Goal: Task Accomplishment & Management: Complete application form

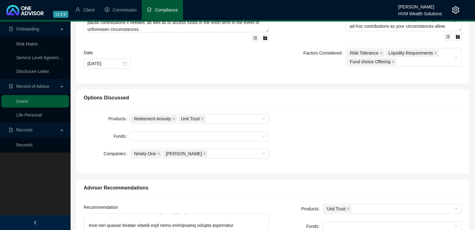
scroll to position [122, 0]
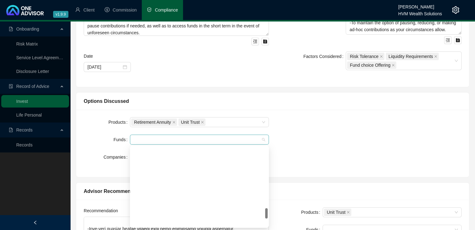
click at [257, 138] on div at bounding box center [196, 140] width 130 height 5
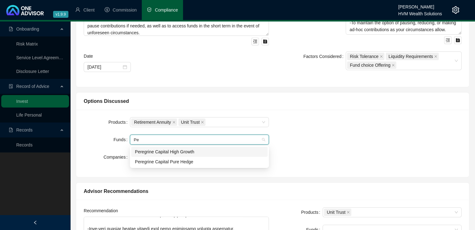
scroll to position [0, 0]
type input "Pereg"
click at [199, 164] on div "Peregrine Capital Pure Hedge" at bounding box center [199, 162] width 129 height 7
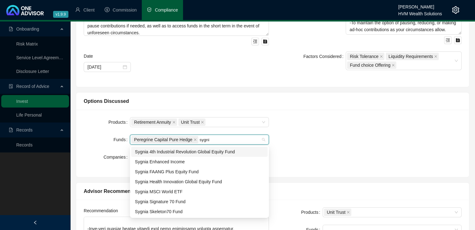
type input "sygnia"
click at [200, 161] on div "Sygnia Enhanced Income" at bounding box center [199, 162] width 129 height 7
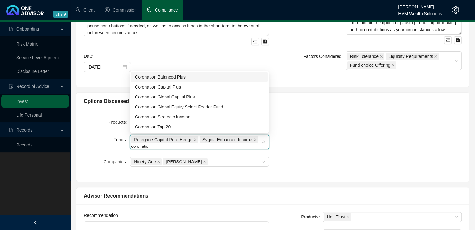
type input "coronation"
click at [190, 126] on div "Coronation Top 20" at bounding box center [199, 127] width 129 height 7
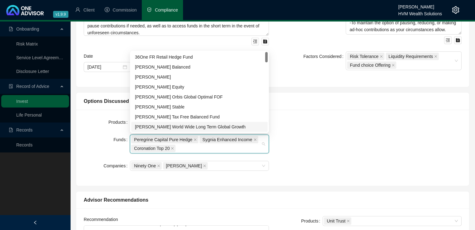
click at [419, 147] on div "Products Retirement Annuity Unit Trust Funds Peregrine Capital Pure Hedge Sygni…" at bounding box center [272, 147] width 385 height 61
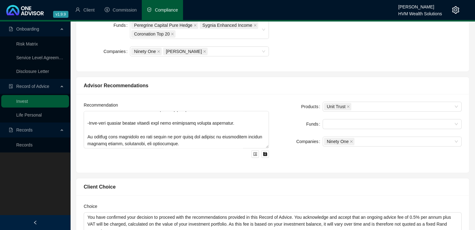
scroll to position [240, 0]
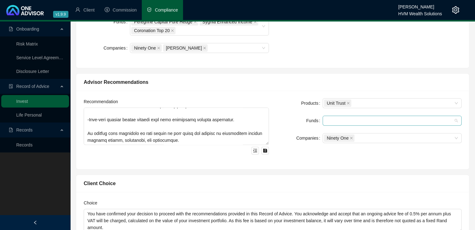
click at [348, 124] on div at bounding box center [392, 121] width 139 height 10
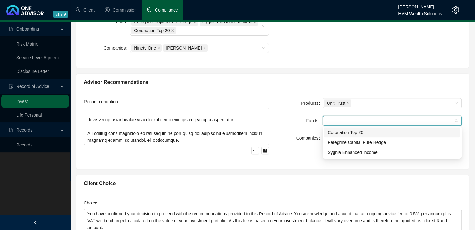
click at [350, 133] on div "Coronation Top 20" at bounding box center [392, 132] width 129 height 7
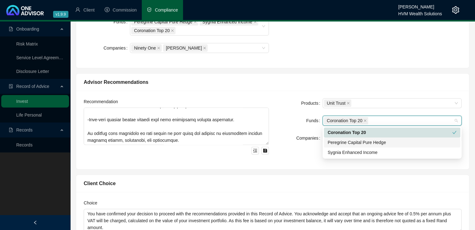
click at [348, 144] on div "Peregrine Capital Pure Hedge" at bounding box center [392, 142] width 129 height 7
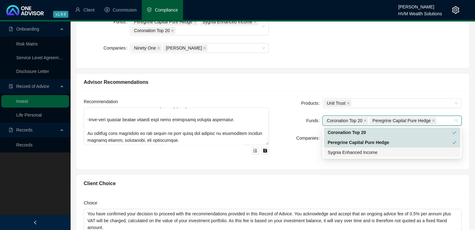
click at [347, 151] on div "Sygnia Enhanced Income" at bounding box center [392, 152] width 129 height 7
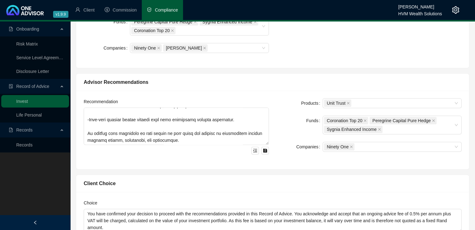
click at [303, 164] on div "Recommendation Products Unit Trust Funds Coronation Top 20 Peregrine Capital Pu…" at bounding box center [272, 130] width 393 height 79
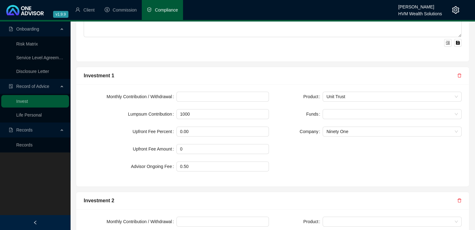
scroll to position [520, 0]
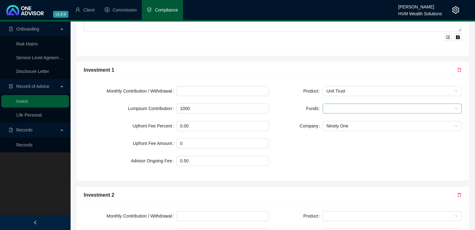
click at [333, 109] on div at bounding box center [389, 108] width 130 height 5
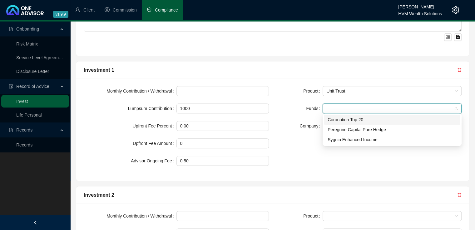
click at [338, 120] on div "Coronation Top 20" at bounding box center [392, 119] width 129 height 7
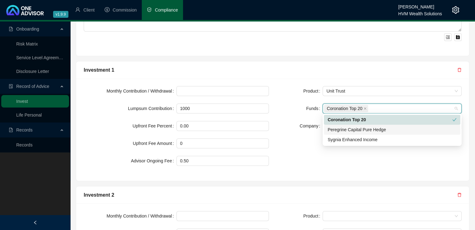
click at [338, 131] on div "Peregrine Capital Pure Hedge" at bounding box center [392, 129] width 129 height 7
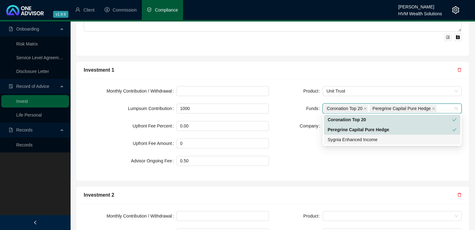
click at [337, 140] on div "Sygnia Enhanced Income" at bounding box center [392, 139] width 129 height 7
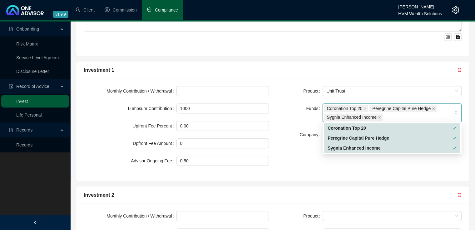
click at [332, 156] on div "Product Unit Trust Funds Coronation Top 20 Peregrine Capital Pure Hedge Sygnia …" at bounding box center [369, 129] width 193 height 87
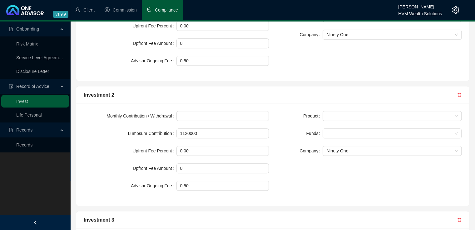
scroll to position [621, 0]
click at [345, 114] on span at bounding box center [391, 115] width 131 height 9
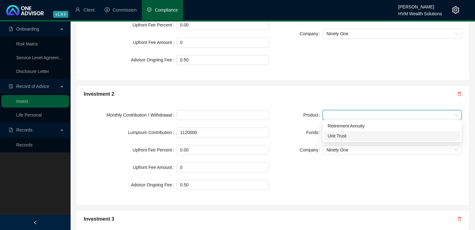
click at [343, 138] on div "Unit Trust" at bounding box center [392, 136] width 129 height 7
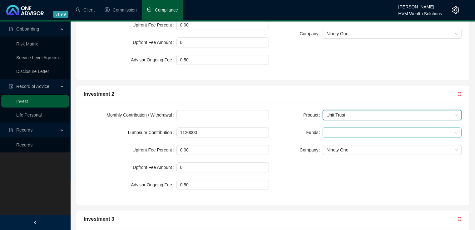
click at [343, 131] on div at bounding box center [389, 133] width 130 height 5
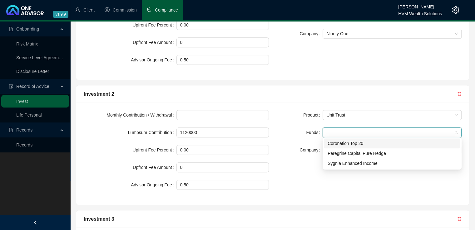
click at [343, 141] on div "Coronation Top 20" at bounding box center [392, 143] width 129 height 7
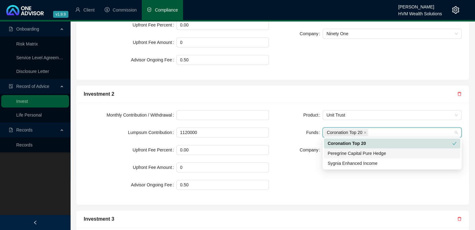
click at [343, 155] on div "Peregrine Capital Pure Hedge" at bounding box center [392, 153] width 129 height 7
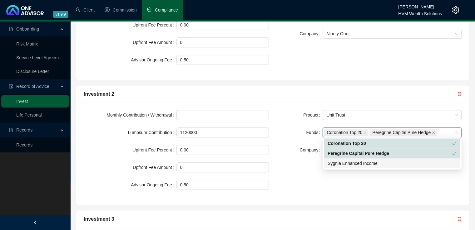
click at [342, 164] on div "Sygnia Enhanced Income" at bounding box center [392, 163] width 129 height 7
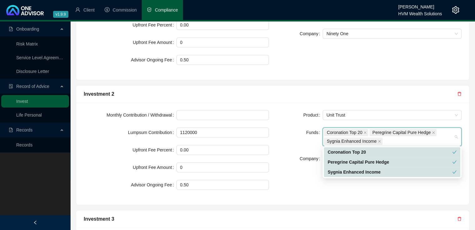
click at [335, 190] on div "Product Unit Trust Funds Coronation Top 20 Peregrine Capital Pure Hedge Sygnia …" at bounding box center [369, 153] width 193 height 87
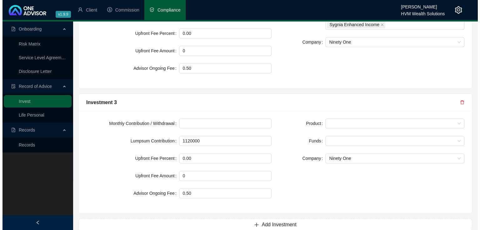
scroll to position [739, 0]
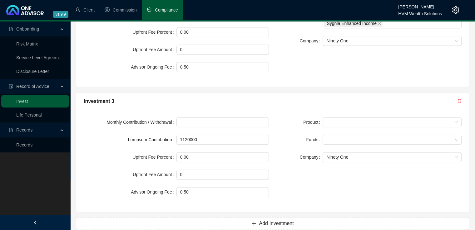
click at [459, 100] on icon "delete" at bounding box center [459, 101] width 4 height 4
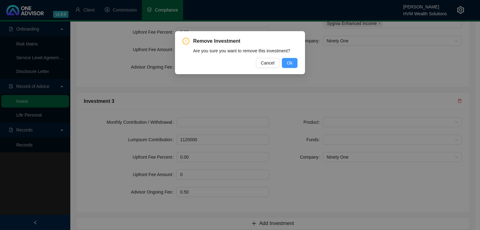
click at [297, 64] on button "Ok" at bounding box center [290, 63] width 16 height 10
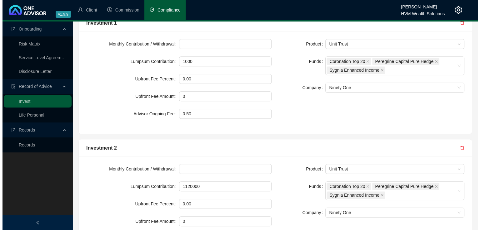
scroll to position [568, 0]
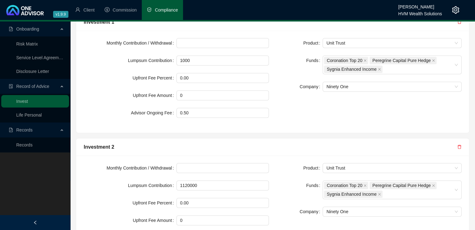
click at [458, 147] on icon "delete" at bounding box center [459, 147] width 4 height 4
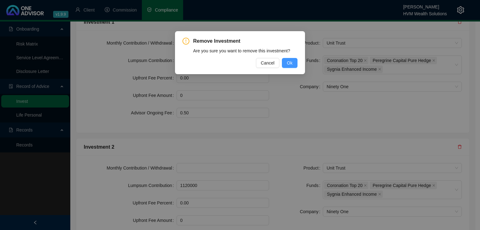
click at [287, 63] on span "Ok" at bounding box center [290, 63] width 6 height 7
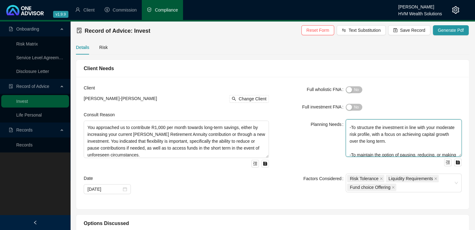
scroll to position [96, 0]
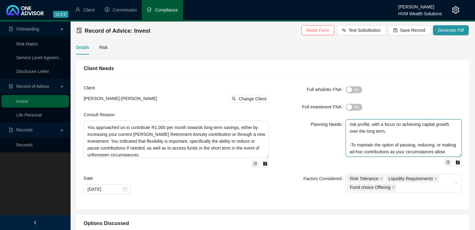
drag, startPoint x: 351, startPoint y: 126, endPoint x: 404, endPoint y: 160, distance: 63.1
click at [404, 160] on div "You are [DEMOGRAPHIC_DATA] and plan to retire at age [DEMOGRAPHIC_DATA]. You ar…" at bounding box center [404, 143] width 116 height 47
click at [385, 133] on textarea "You are [DEMOGRAPHIC_DATA] and plan to retire at age [DEMOGRAPHIC_DATA]. You ar…" at bounding box center [404, 138] width 116 height 37
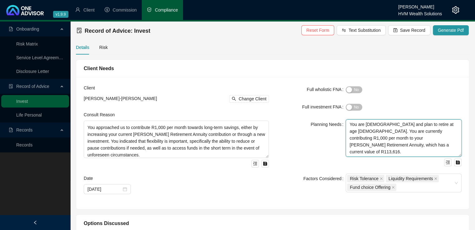
drag, startPoint x: 349, startPoint y: 125, endPoint x: 397, endPoint y: 151, distance: 54.5
click at [397, 151] on textarea "You are [DEMOGRAPHIC_DATA] and plan to retire at age [DEMOGRAPHIC_DATA]. You ar…" at bounding box center [404, 138] width 116 height 37
paste textarea "You have R1,000 surplus income available each month that you would like to inve…"
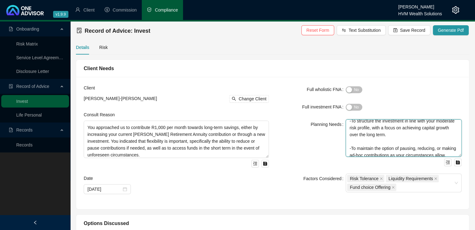
scroll to position [124, 0]
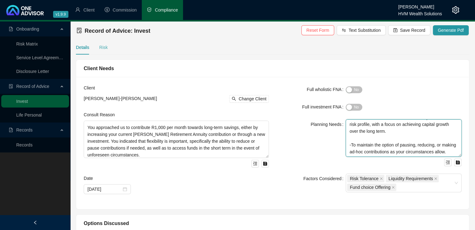
type textarea "You are [DEMOGRAPHIC_DATA] and plan to retire at age [DEMOGRAPHIC_DATA]. You ar…"
click at [100, 48] on div "Risk" at bounding box center [103, 47] width 8 height 7
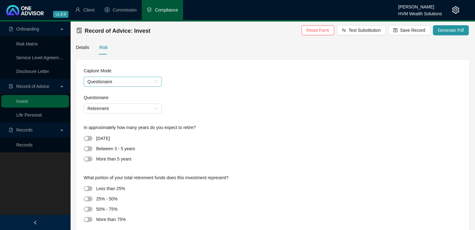
click at [156, 84] on span "Questionaire" at bounding box center [122, 81] width 71 height 9
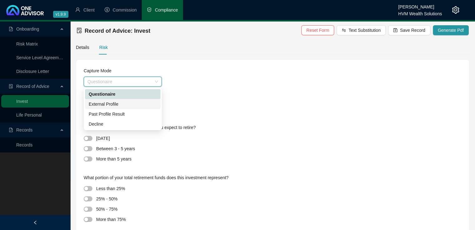
click at [145, 105] on div "External Profile" at bounding box center [123, 104] width 68 height 7
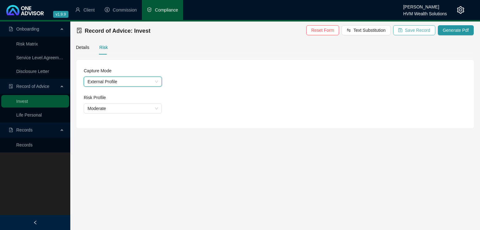
click at [421, 31] on span "Save Record" at bounding box center [417, 30] width 25 height 7
click at [458, 30] on span "Generate Pdf" at bounding box center [455, 30] width 26 height 7
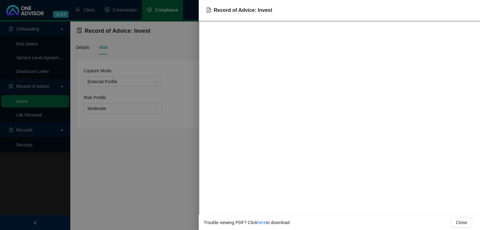
click at [150, 144] on div at bounding box center [240, 115] width 480 height 230
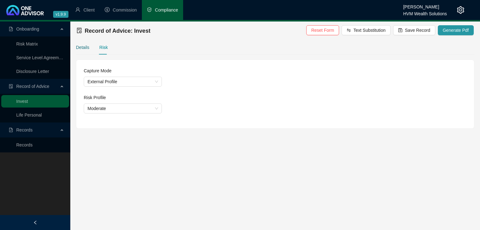
click at [86, 48] on div "Details" at bounding box center [82, 47] width 13 height 7
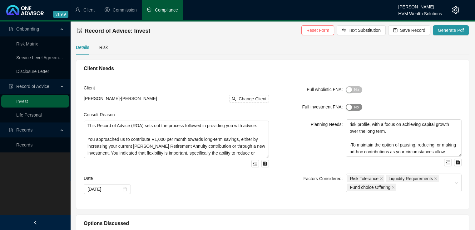
click at [348, 108] on div "button" at bounding box center [349, 108] width 6 height 6
click at [459, 28] on span "Generate Pdf" at bounding box center [451, 30] width 26 height 7
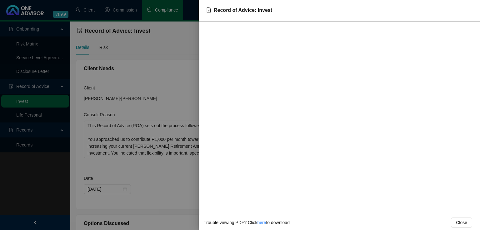
click at [179, 47] on div at bounding box center [240, 115] width 480 height 230
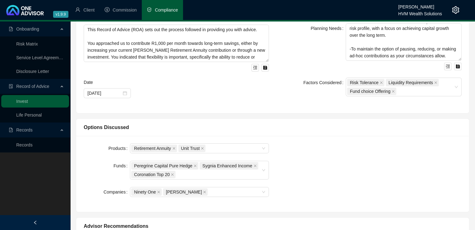
scroll to position [0, 0]
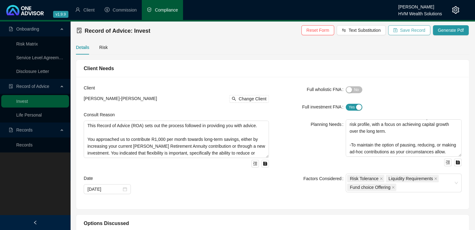
click at [413, 29] on span "Save Record" at bounding box center [412, 30] width 25 height 7
drag, startPoint x: 410, startPoint y: 28, endPoint x: 413, endPoint y: 26, distance: 4.3
click at [410, 28] on span "Save Record" at bounding box center [412, 30] width 25 height 7
